Goal: Communication & Community: Answer question/provide support

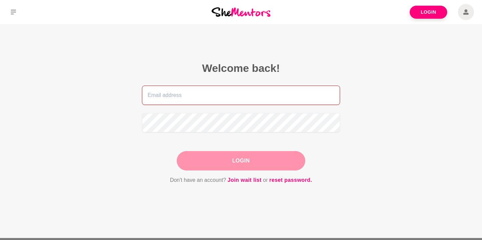
type input "[PERSON_NAME][EMAIL_ADDRESS][DOMAIN_NAME]"
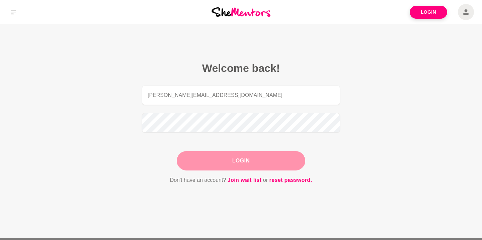
click at [255, 160] on button "Login" at bounding box center [241, 160] width 129 height 19
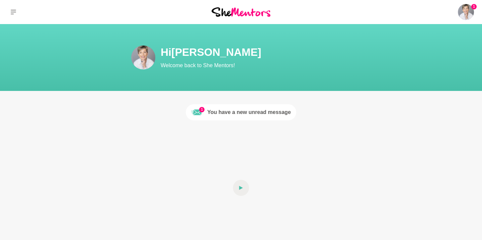
click at [250, 112] on div "You have a new unread message" at bounding box center [249, 112] width 84 height 8
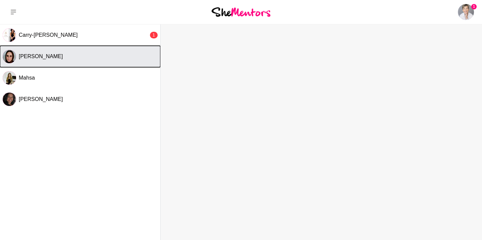
click at [49, 58] on span "[PERSON_NAME]" at bounding box center [41, 57] width 44 height 6
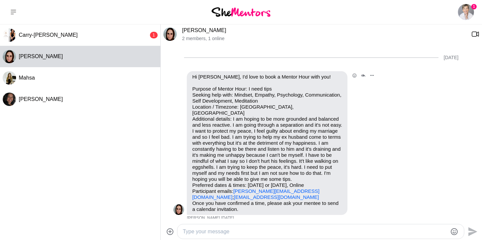
click at [234, 198] on link "[EMAIL_ADDRESS][DOMAIN_NAME]" at bounding box center [276, 197] width 85 height 6
